Goal: Find specific page/section: Find specific page/section

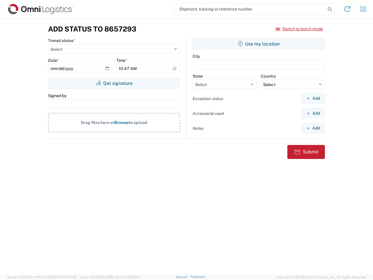
click at [250, 9] on input "search" at bounding box center [250, 8] width 151 height 11
click at [330, 9] on icon at bounding box center [330, 9] width 8 height 8
click at [347, 9] on icon at bounding box center [347, 8] width 9 height 9
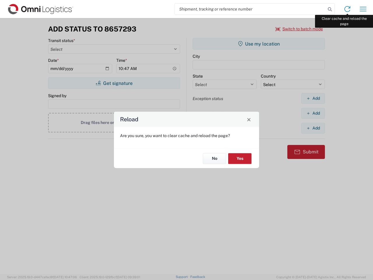
click at [363, 9] on div "Reload Are you sure, you want to clear cache and reload the page? No Yes" at bounding box center [186, 140] width 373 height 280
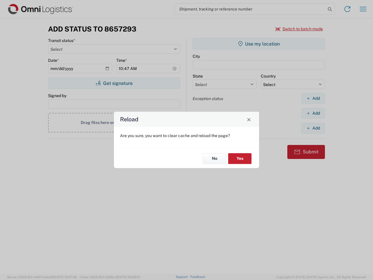
click at [299, 29] on div "Reload Are you sure, you want to clear cache and reload the page? No Yes" at bounding box center [186, 140] width 373 height 280
click at [114, 83] on div "Reload Are you sure, you want to clear cache and reload the page? No Yes" at bounding box center [186, 140] width 373 height 280
click at [259, 44] on div "Reload Are you sure, you want to clear cache and reload the page? No Yes" at bounding box center [186, 140] width 373 height 280
click at [313, 98] on div "Reload Are you sure, you want to clear cache and reload the page? No Yes" at bounding box center [186, 140] width 373 height 280
click at [313, 113] on div "Reload Are you sure, you want to clear cache and reload the page? No Yes" at bounding box center [186, 140] width 373 height 280
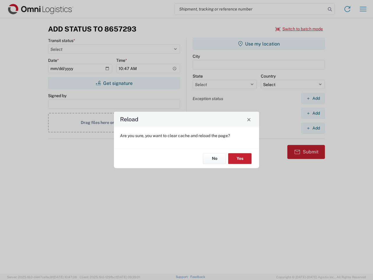
click at [313, 128] on div "Reload Are you sure, you want to clear cache and reload the page? No Yes" at bounding box center [186, 140] width 373 height 280
